Goal: Information Seeking & Learning: Learn about a topic

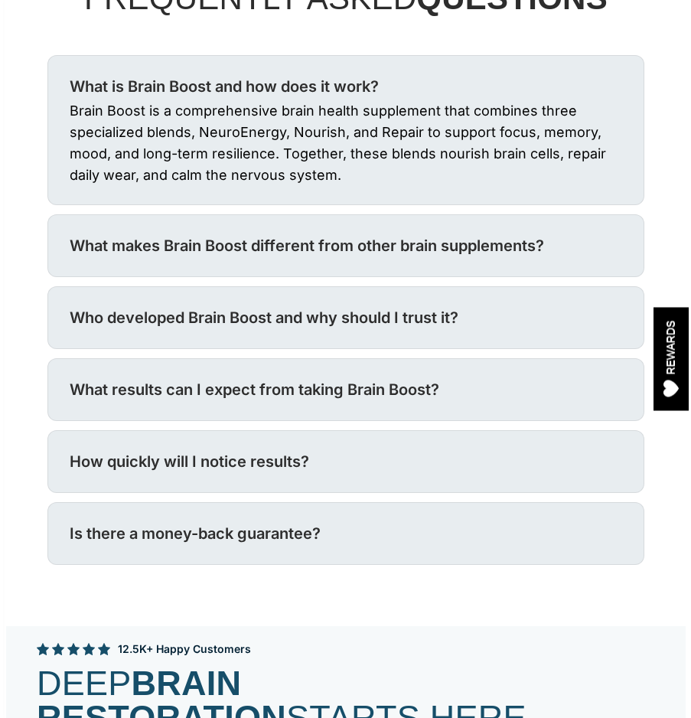
scroll to position [6191, 0]
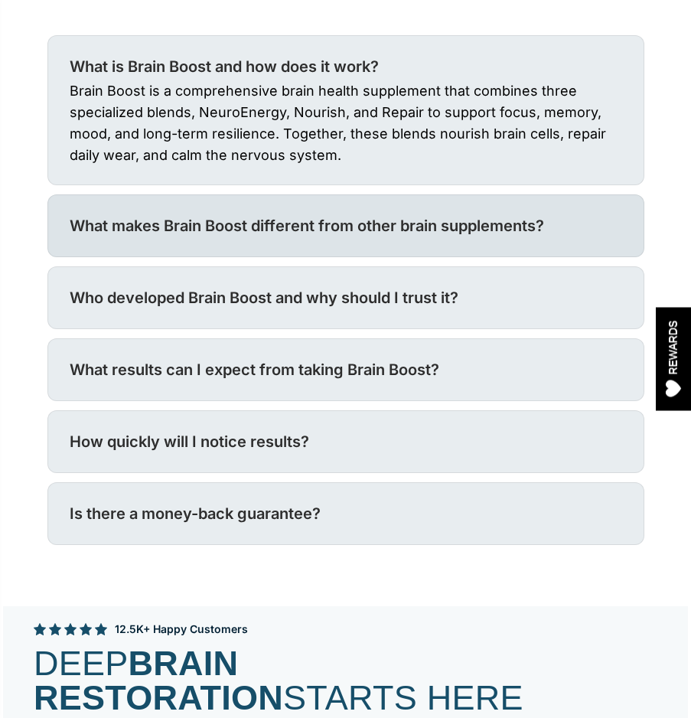
click at [137, 213] on div "What makes Brain Boost different from other brain supplements?" at bounding box center [346, 225] width 552 height 24
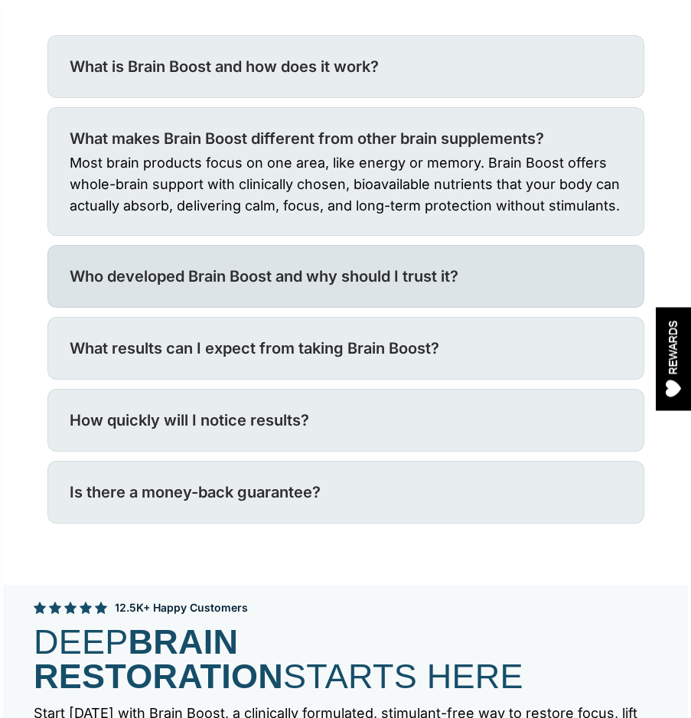
click at [148, 269] on div "Who developed Brain Boost and why should I trust it?" at bounding box center [346, 276] width 552 height 24
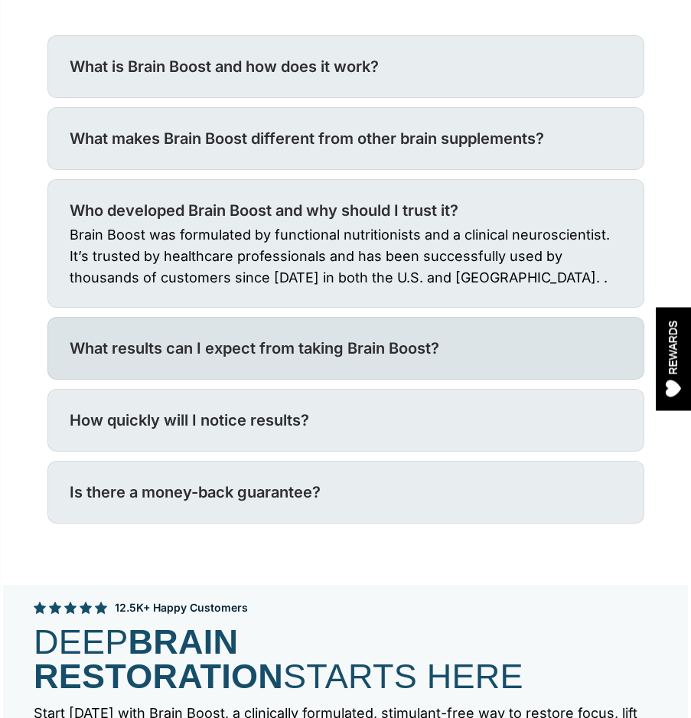
click at [161, 340] on div "What results can I expect from taking Brain Boost?" at bounding box center [346, 348] width 552 height 24
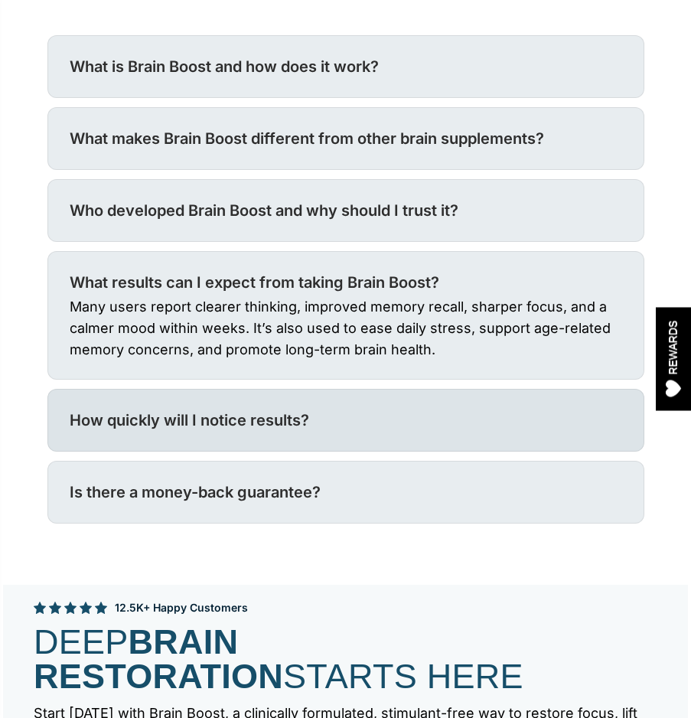
click at [175, 419] on div "How quickly will I notice results?" at bounding box center [346, 420] width 552 height 24
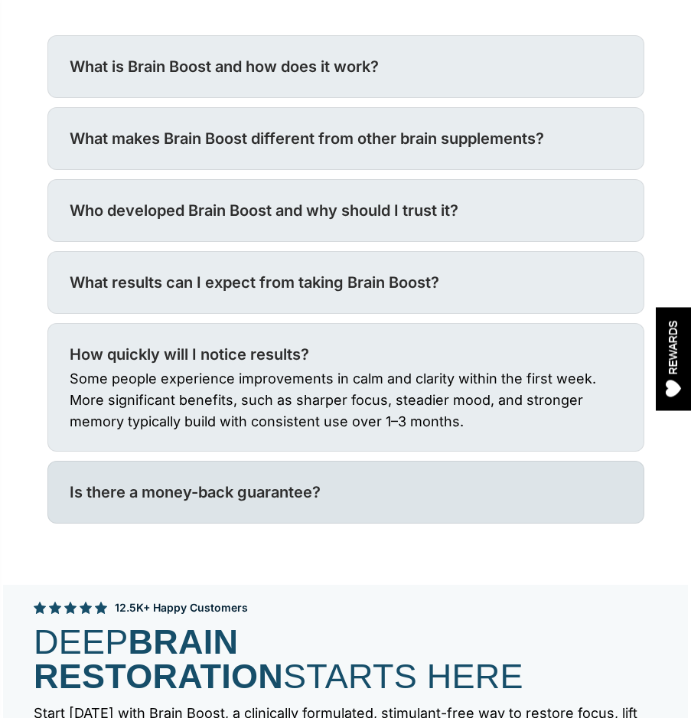
click at [183, 483] on div "Is there a money-back guarantee?" at bounding box center [346, 492] width 552 height 24
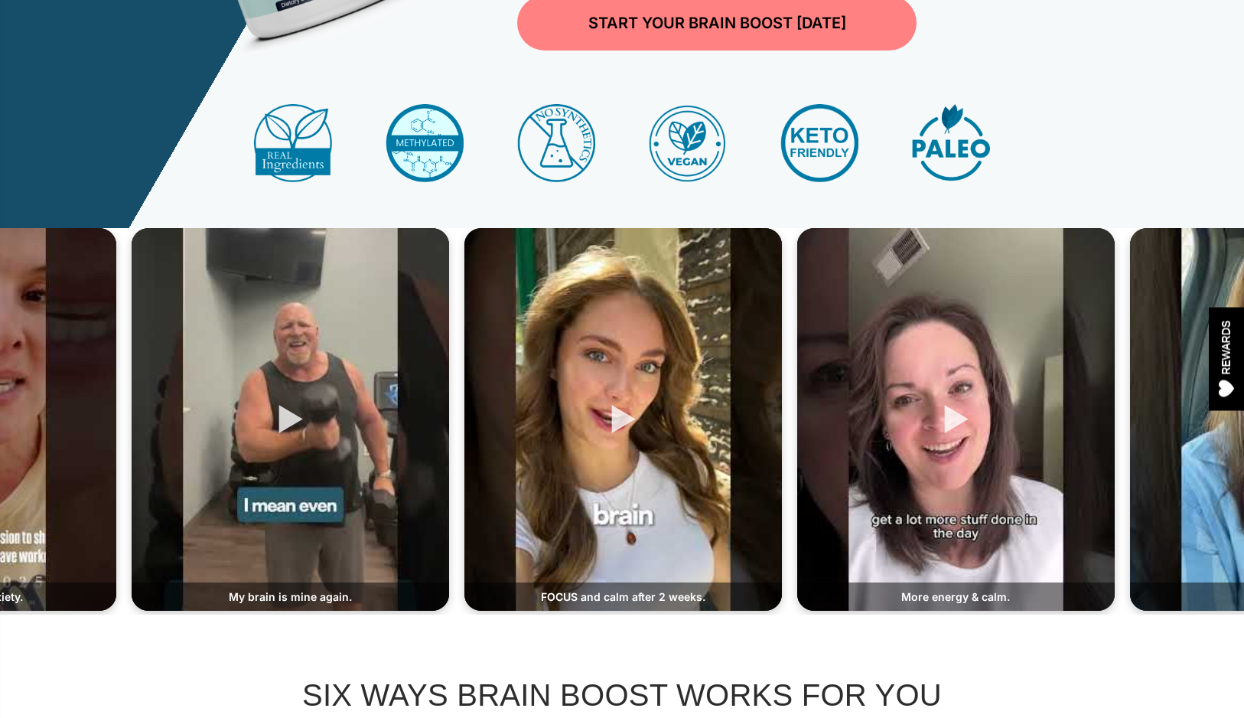
scroll to position [507, 0]
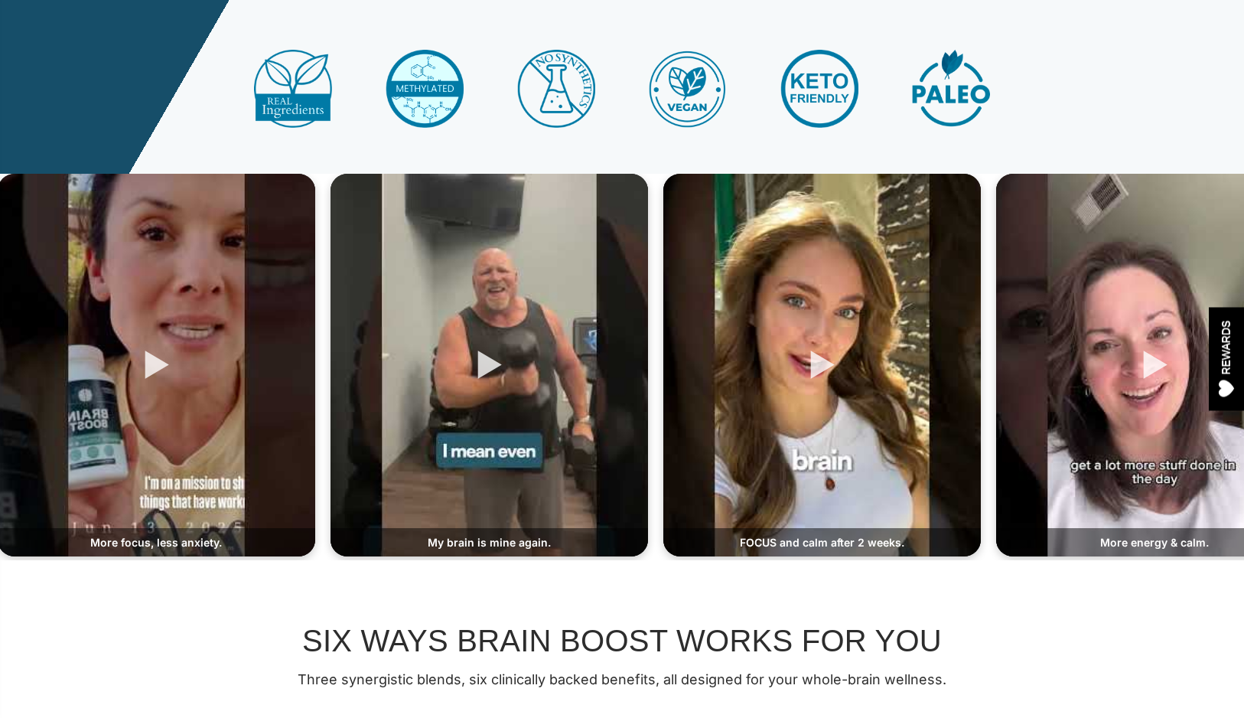
drag, startPoint x: 661, startPoint y: 418, endPoint x: 859, endPoint y: 384, distance: 201.0
click at [856, 384] on div at bounding box center [822, 365] width 318 height 383
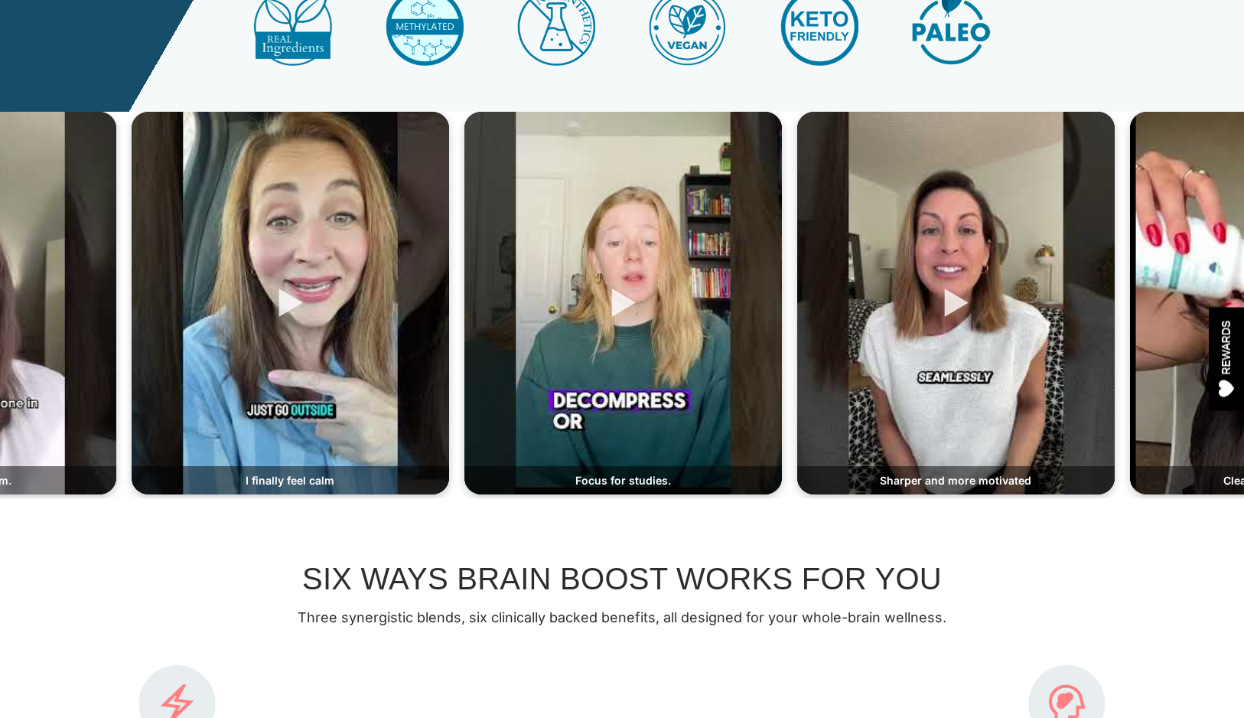
scroll to position [571, 0]
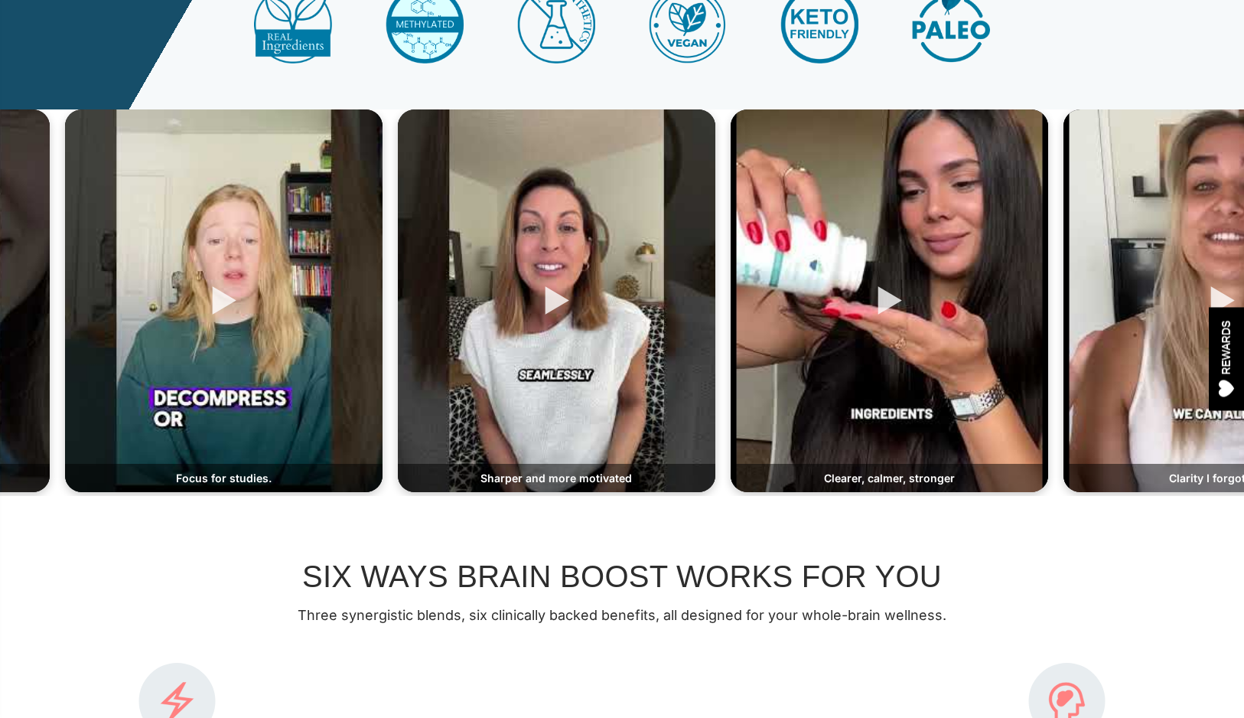
drag, startPoint x: 825, startPoint y: 376, endPoint x: 409, endPoint y: 447, distance: 421.4
click at [409, 447] on div at bounding box center [557, 300] width 318 height 383
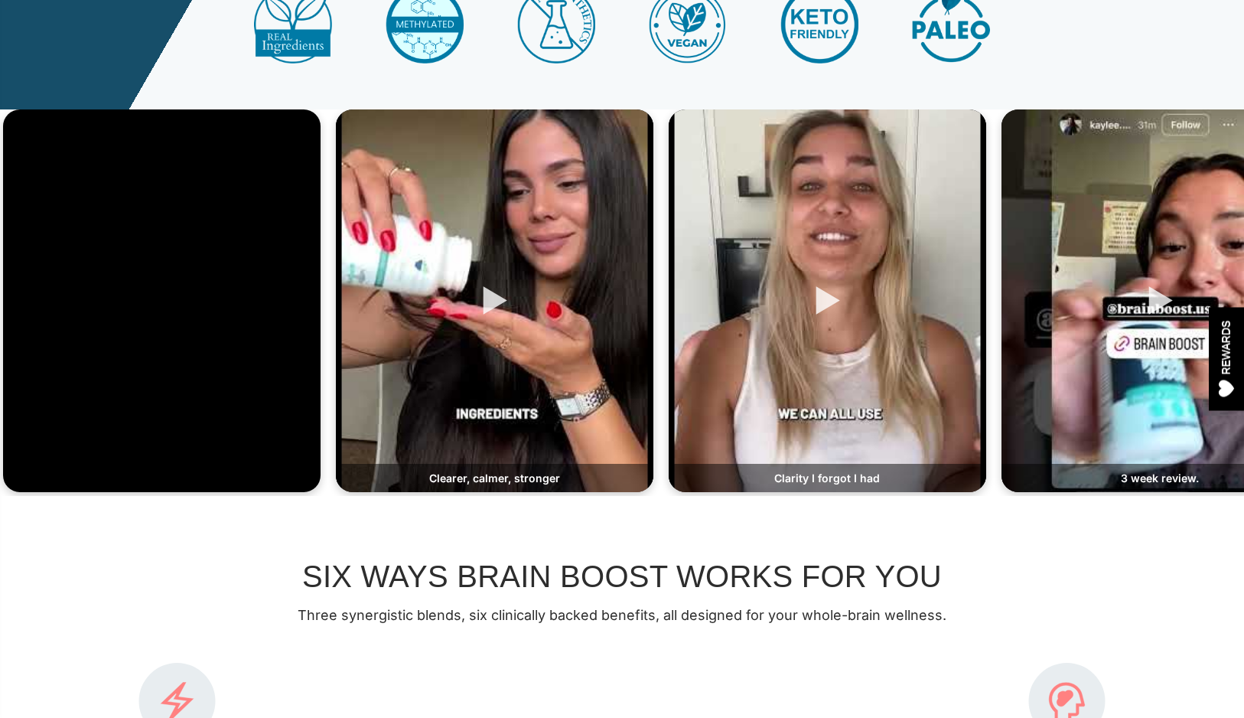
drag, startPoint x: 796, startPoint y: 361, endPoint x: 294, endPoint y: 435, distance: 507.4
click at [336, 435] on div at bounding box center [495, 300] width 318 height 383
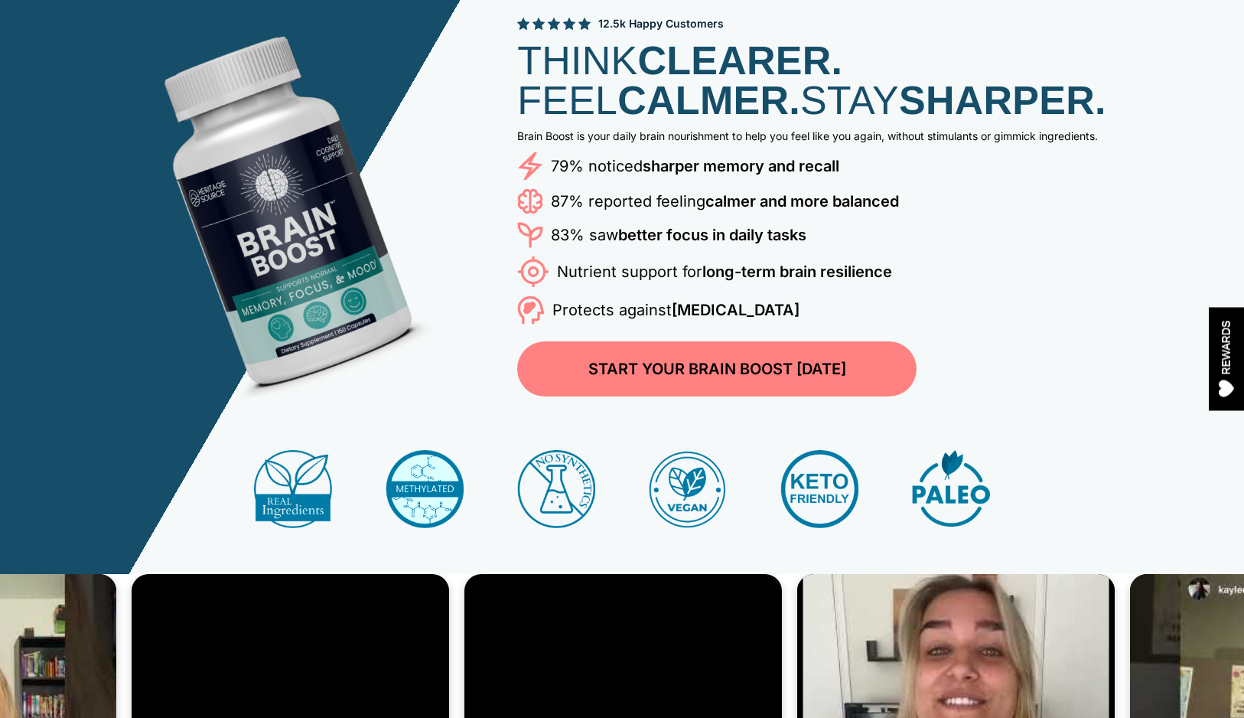
scroll to position [0, 0]
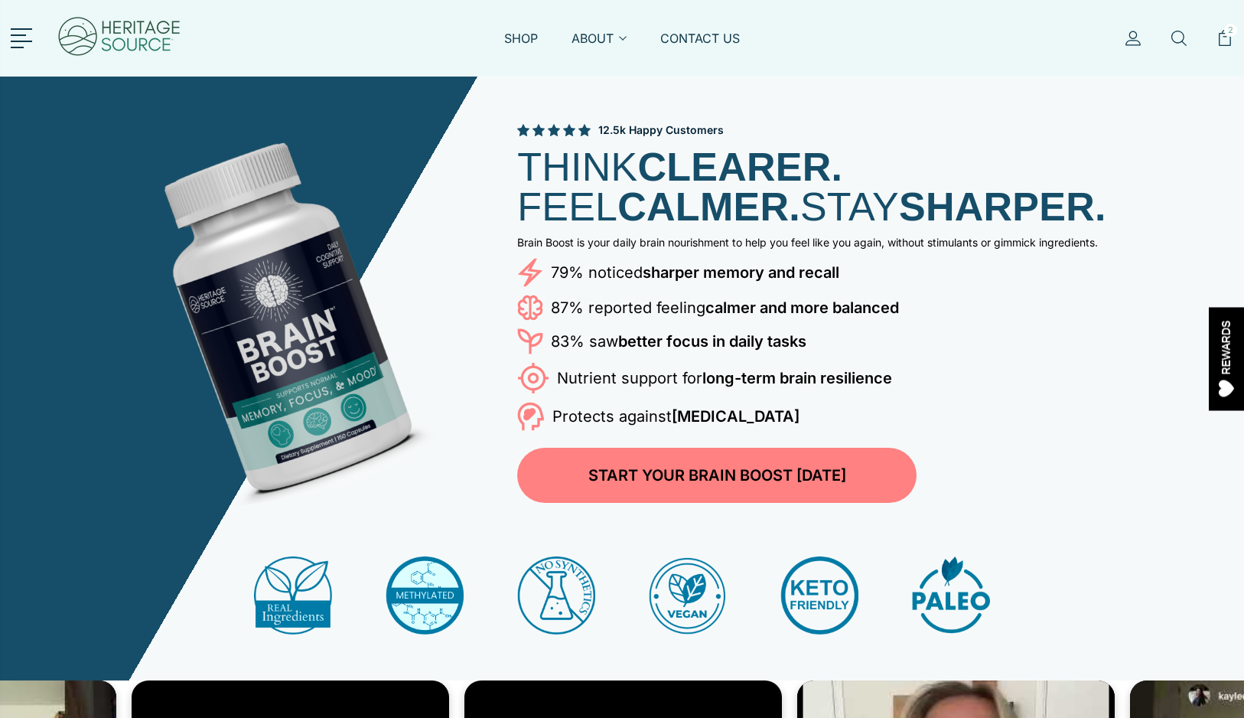
click at [124, 36] on img at bounding box center [119, 38] width 125 height 61
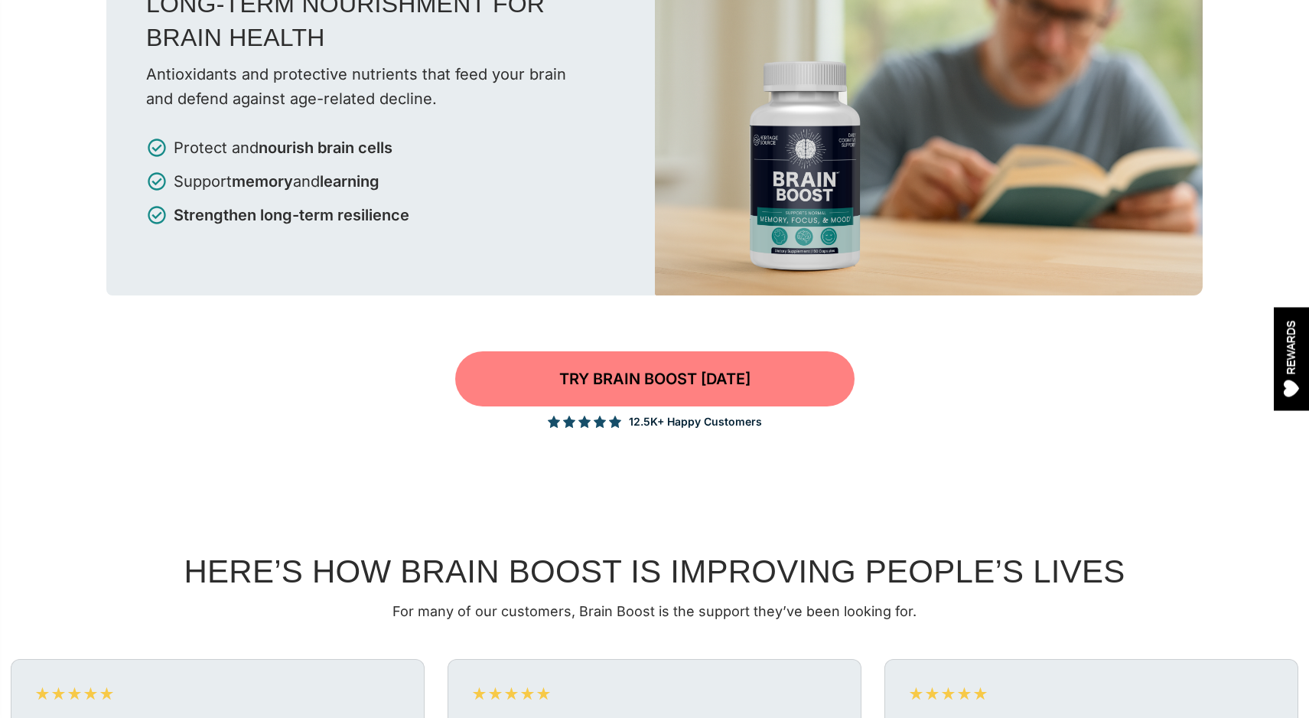
scroll to position [3942, 0]
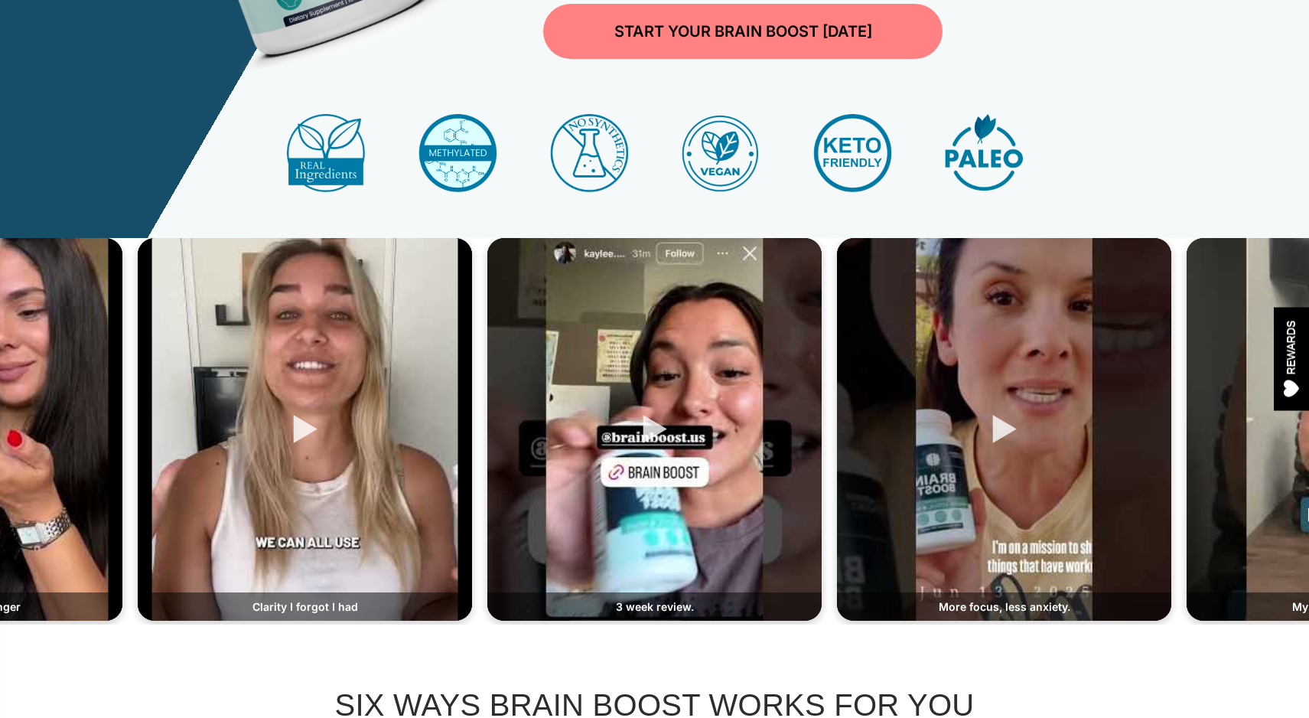
scroll to position [465, 0]
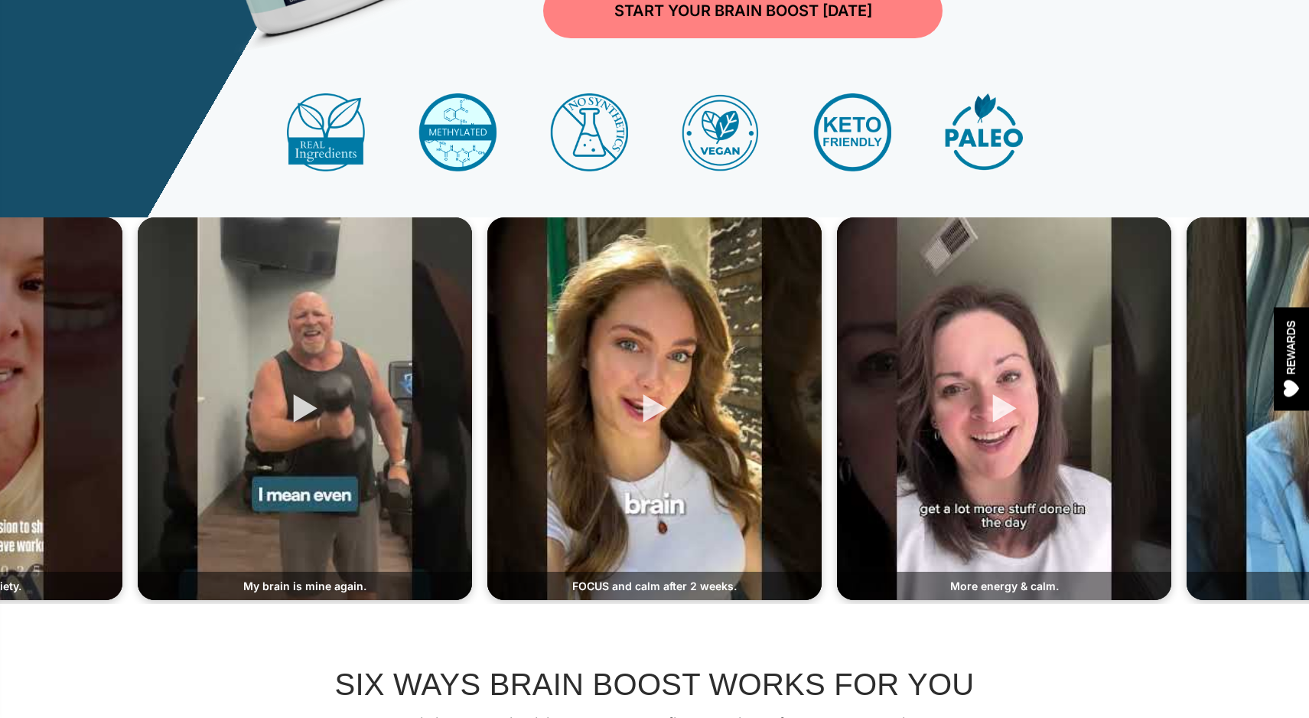
click at [303, 400] on div at bounding box center [305, 408] width 334 height 383
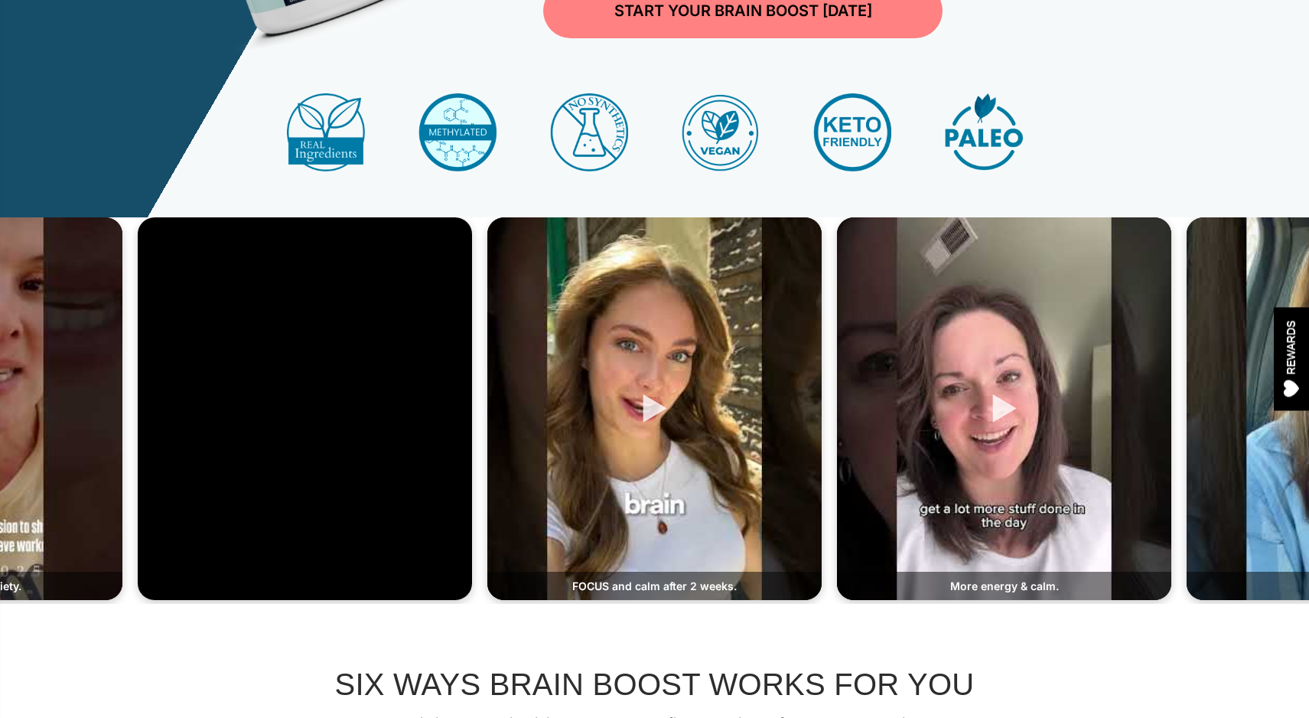
click at [655, 405] on div at bounding box center [654, 408] width 334 height 383
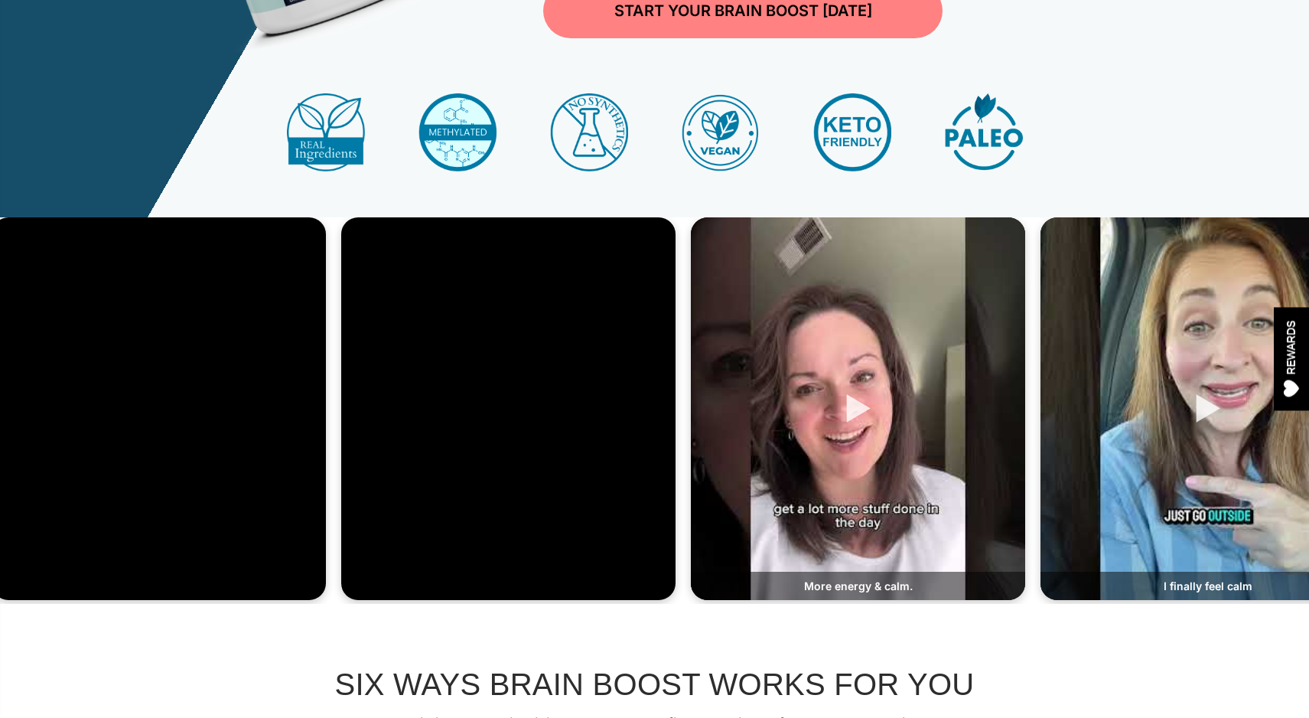
click at [706, 368] on div at bounding box center [858, 408] width 334 height 383
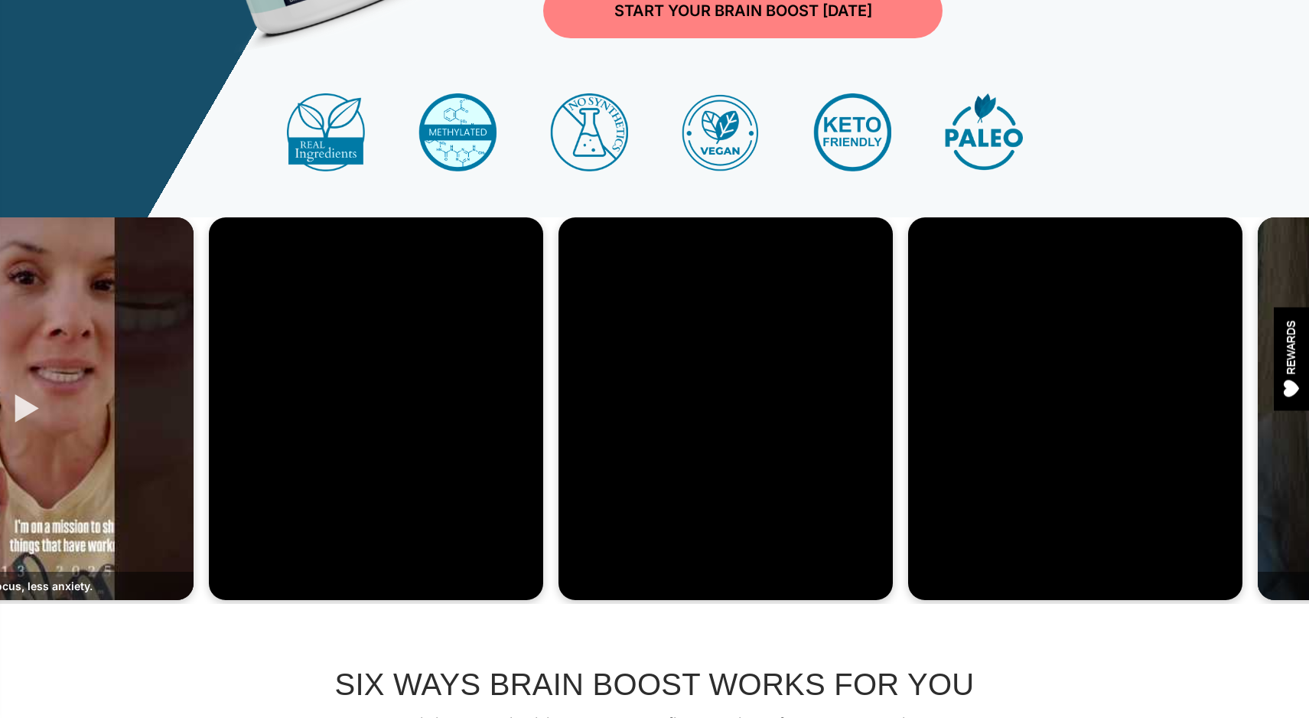
drag, startPoint x: 94, startPoint y: 512, endPoint x: 124, endPoint y: 561, distance: 57.4
click at [124, 561] on div at bounding box center [26, 408] width 334 height 383
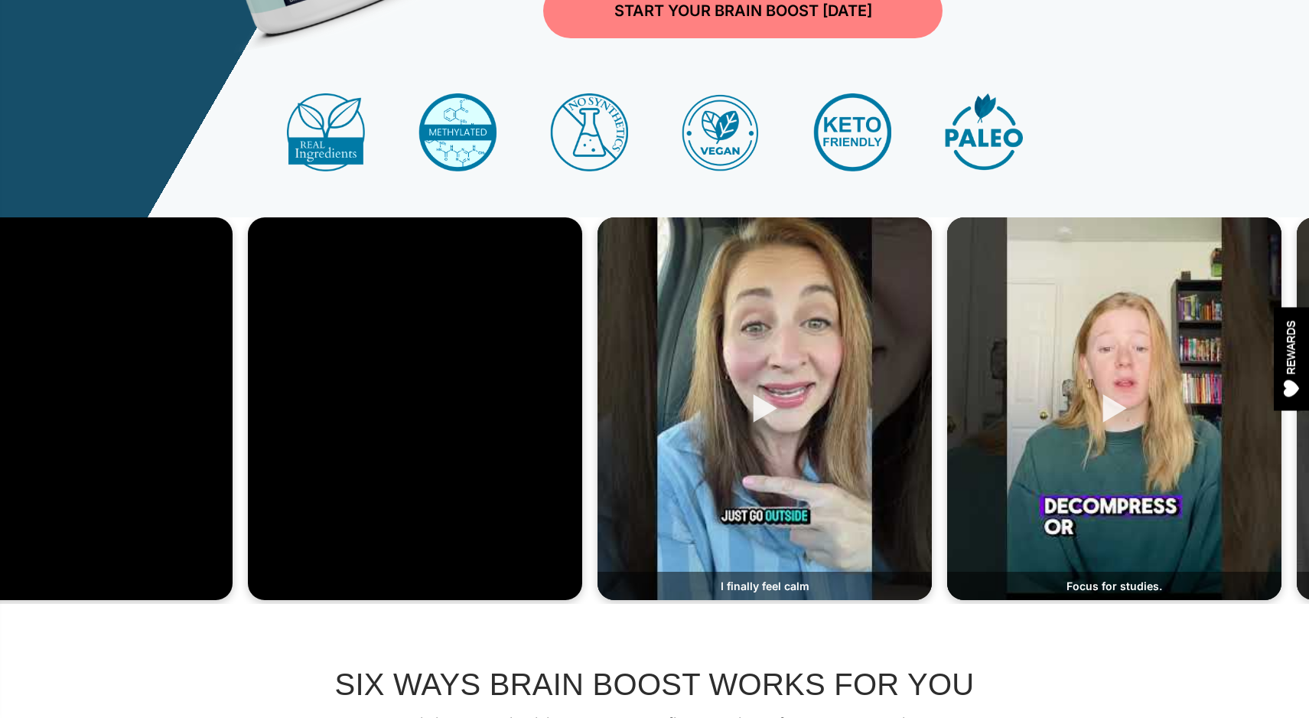
drag, startPoint x: 960, startPoint y: 275, endPoint x: 740, endPoint y: 314, distance: 222.9
click at [740, 314] on div at bounding box center [765, 408] width 334 height 383
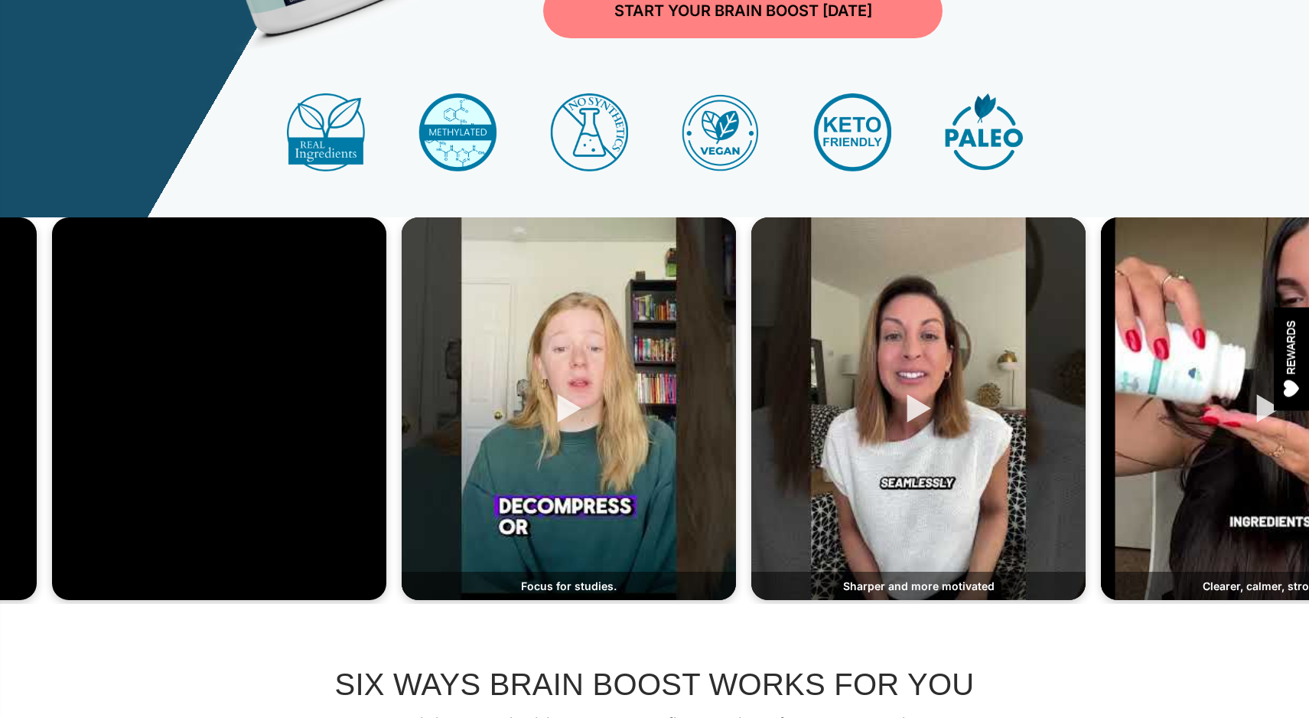
drag, startPoint x: 1001, startPoint y: 316, endPoint x: 438, endPoint y: 383, distance: 566.4
click at [438, 383] on div at bounding box center [569, 408] width 334 height 383
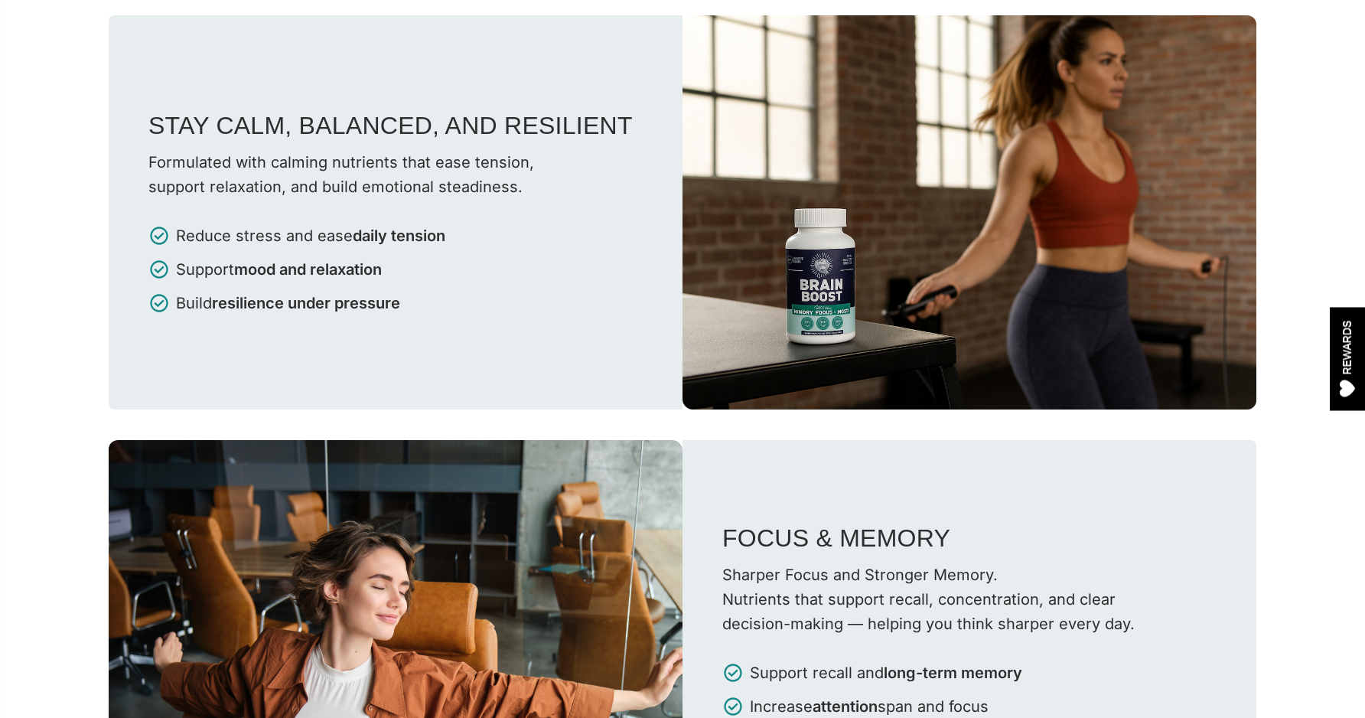
scroll to position [3001, 0]
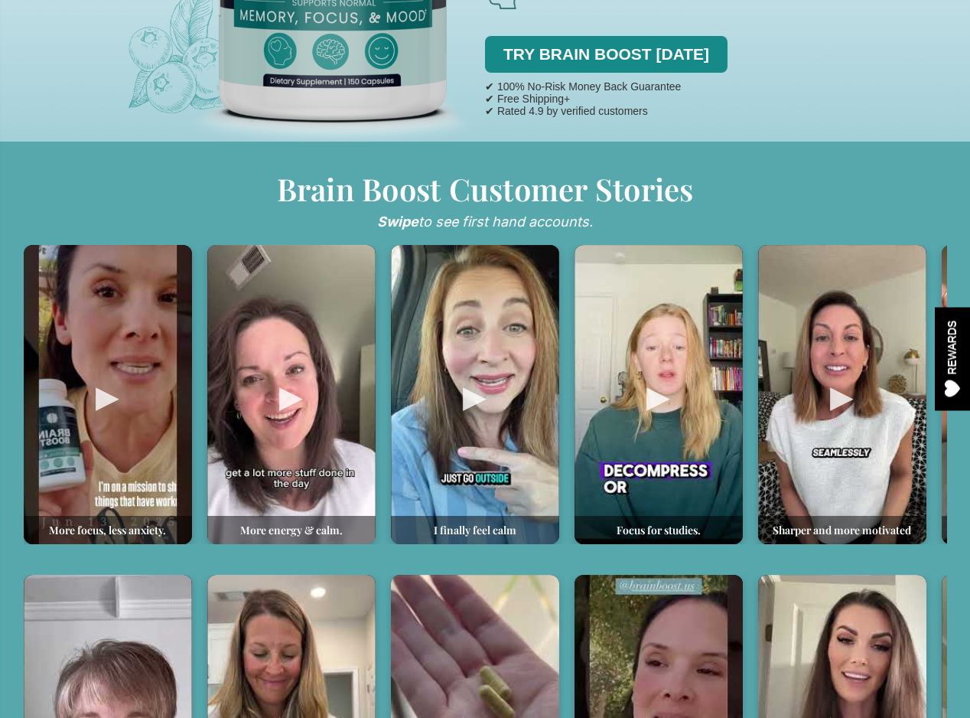
scroll to position [479, 0]
